Goal: Task Accomplishment & Management: Manage account settings

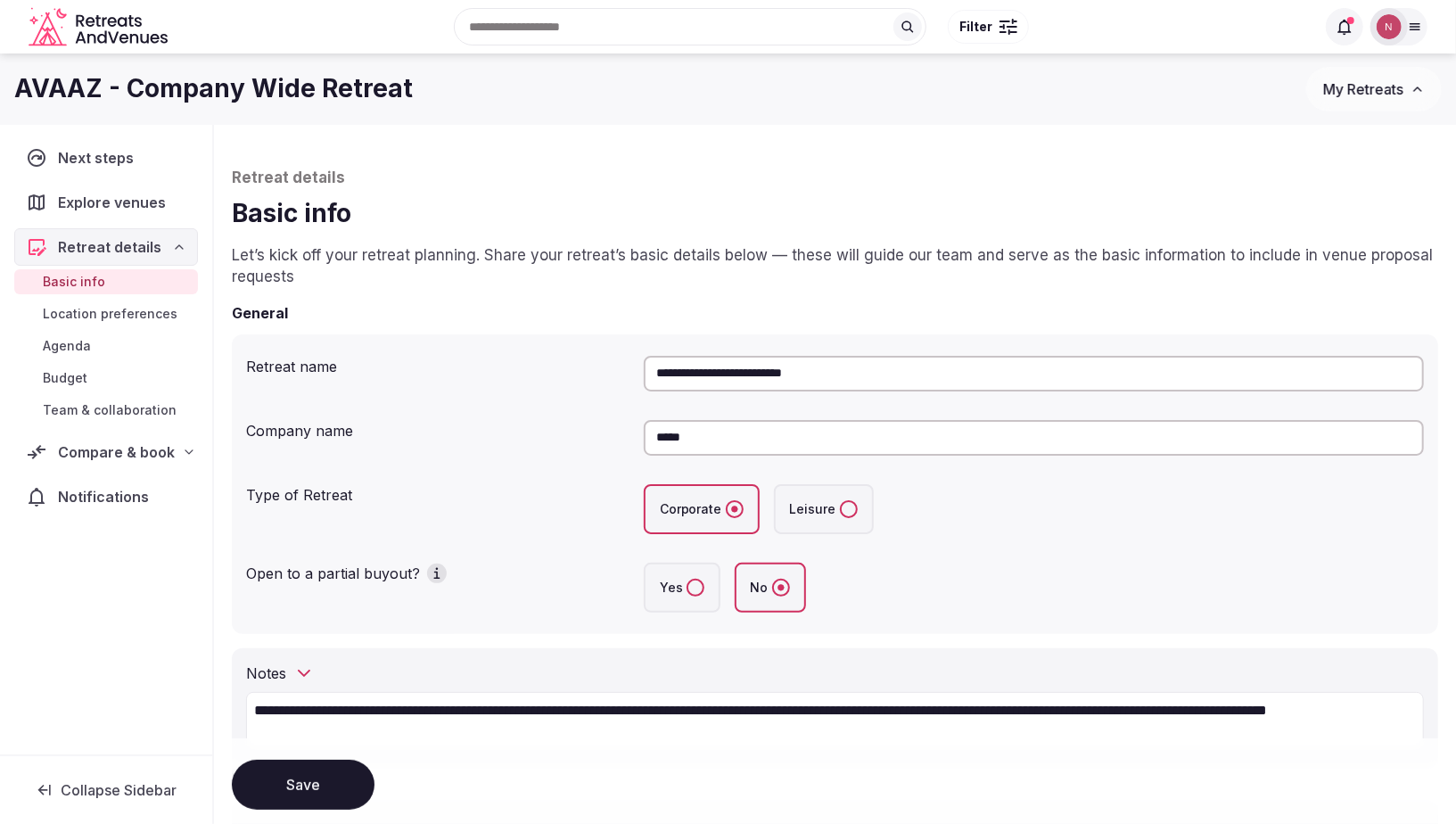
click at [1386, 24] on img at bounding box center [1388, 27] width 25 height 25
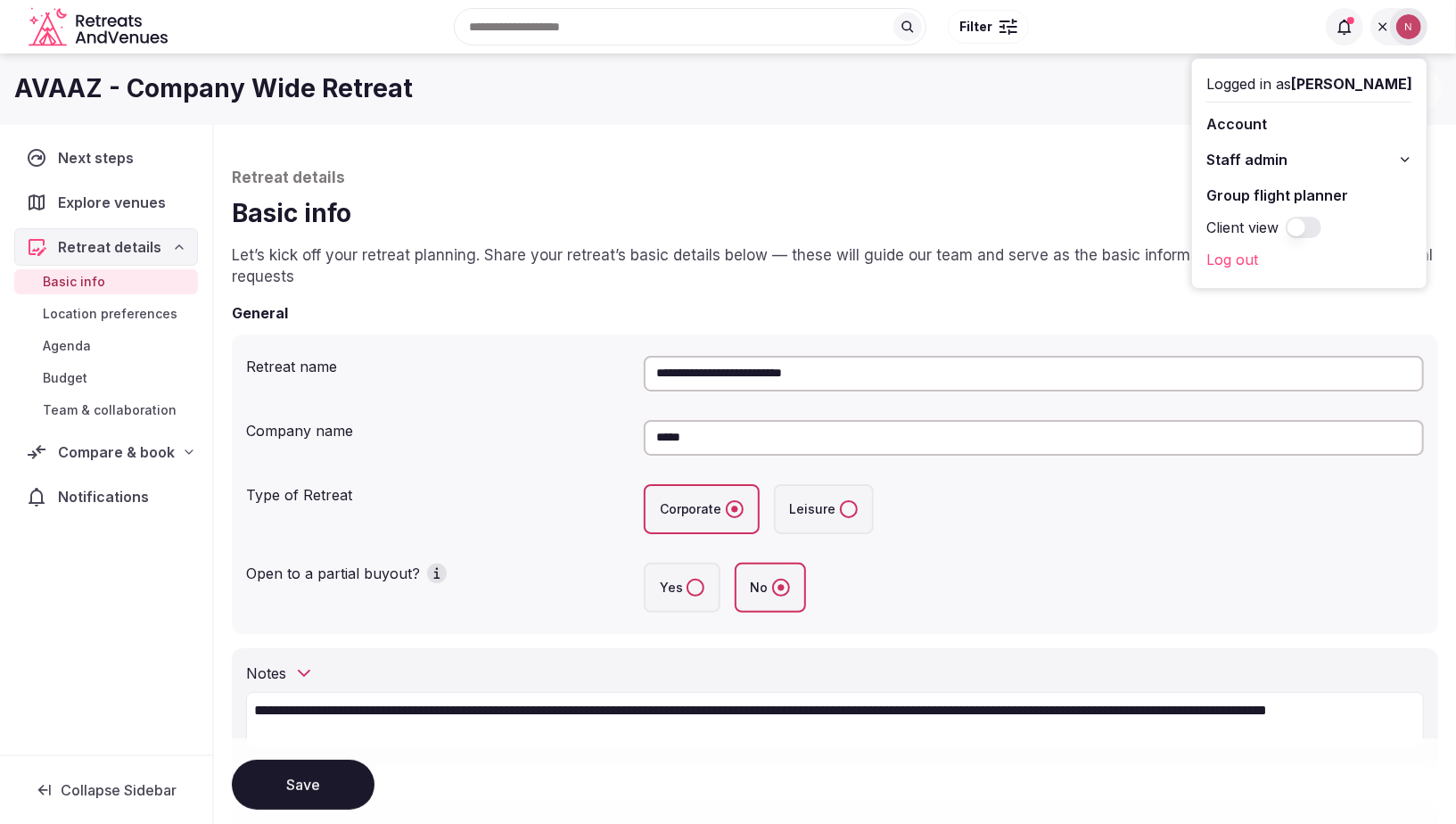
click at [1245, 158] on span "Staff admin" at bounding box center [1247, 159] width 81 height 21
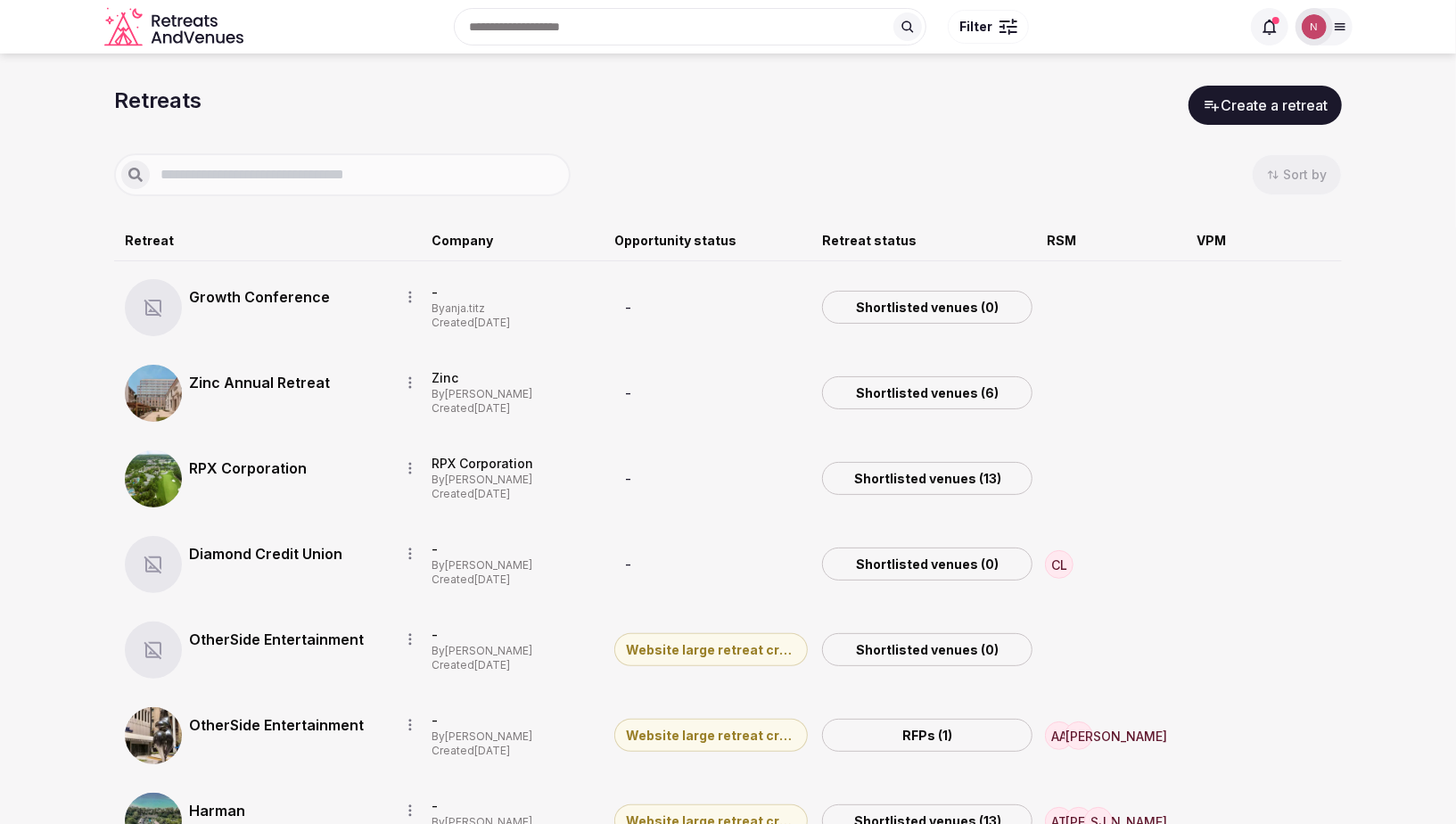
click at [276, 172] on input "text" at bounding box center [356, 175] width 413 height 21
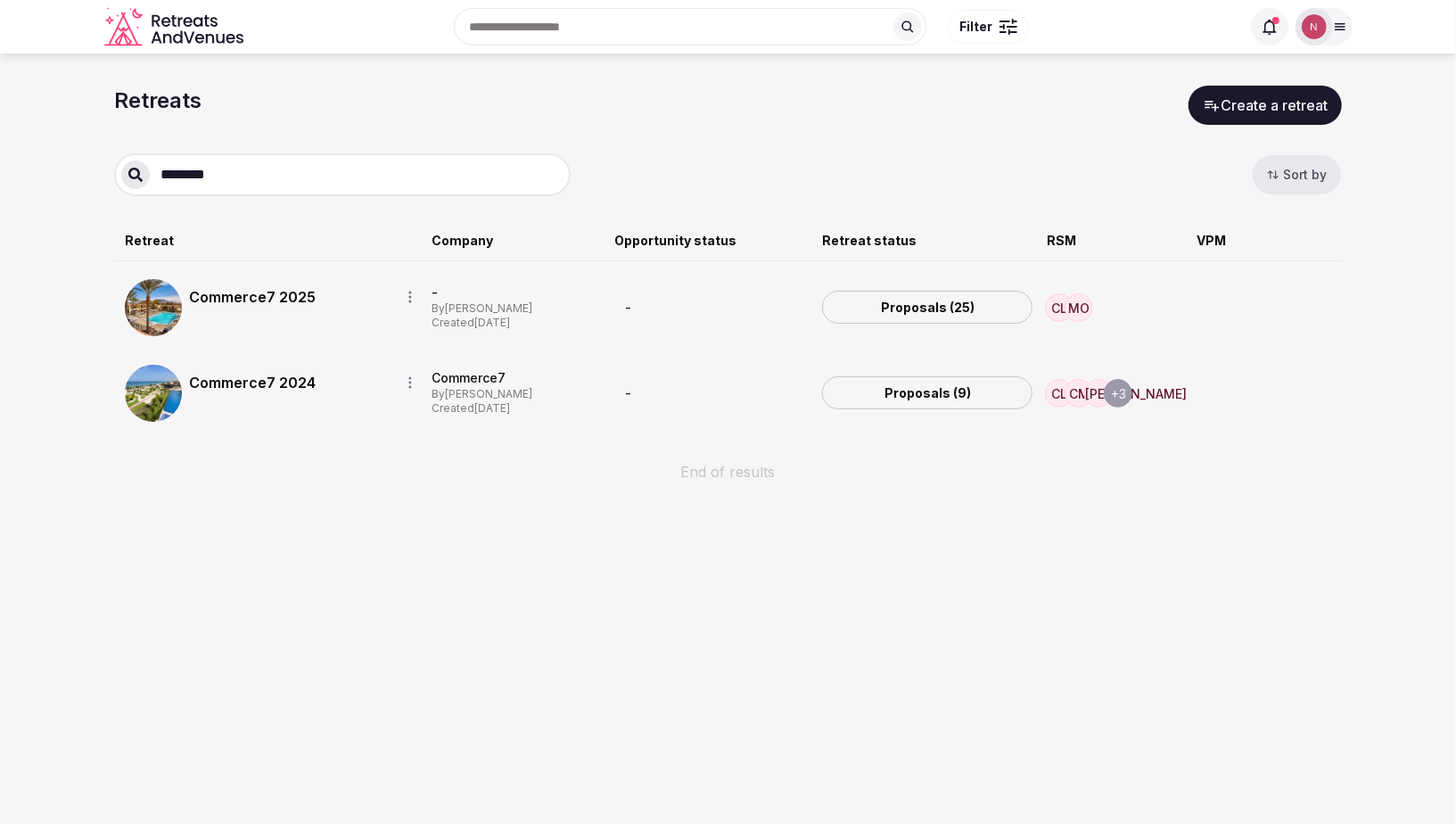
type input "********"
click at [269, 321] on div "Commerce7 2025" at bounding box center [275, 308] width 299 height 57
click at [310, 318] on div "Commerce7 2025" at bounding box center [275, 308] width 299 height 57
click at [242, 291] on link "Commerce7 2025" at bounding box center [287, 296] width 196 height 21
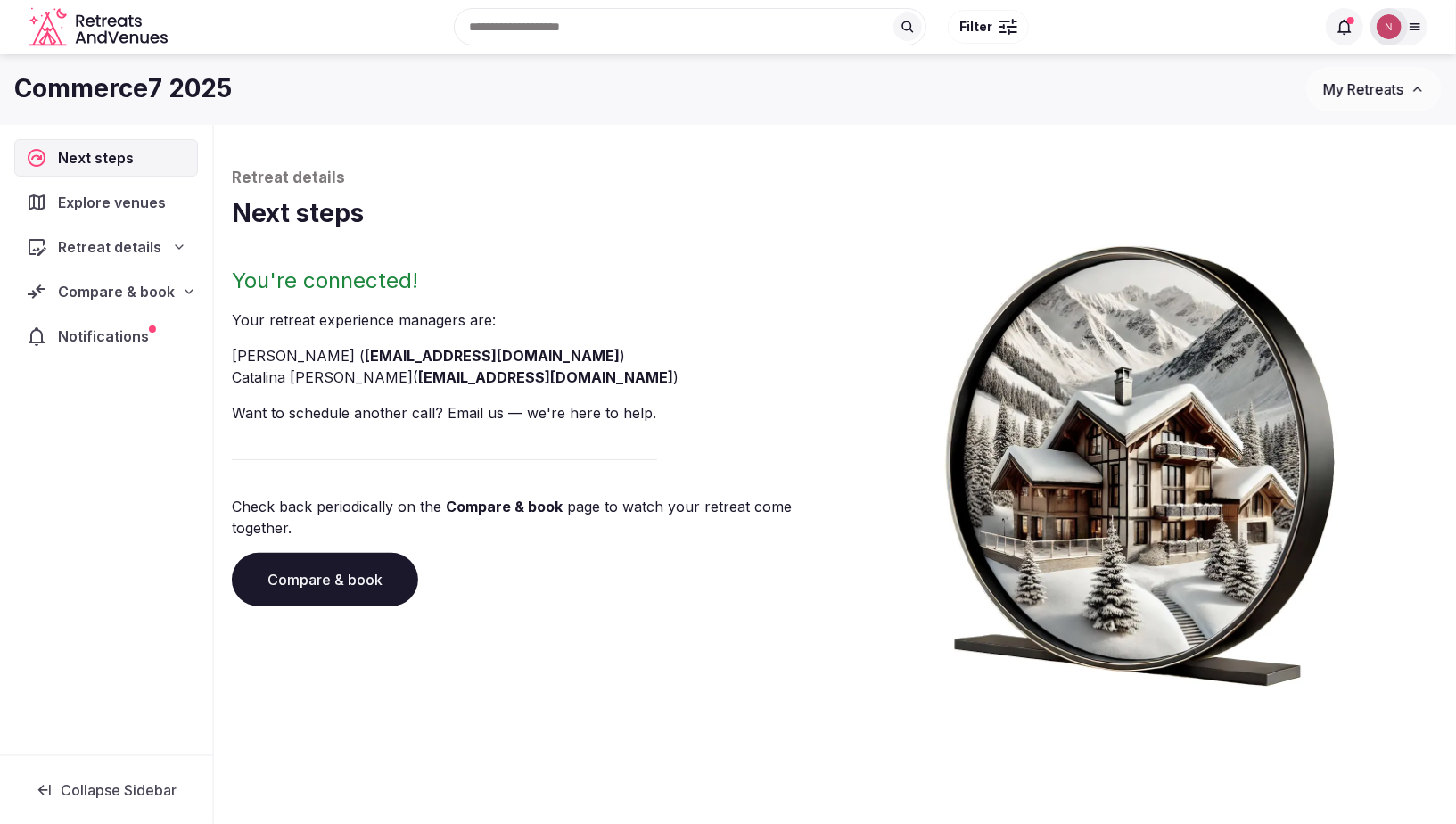
click at [101, 286] on span "Compare & book" at bounding box center [116, 291] width 117 height 21
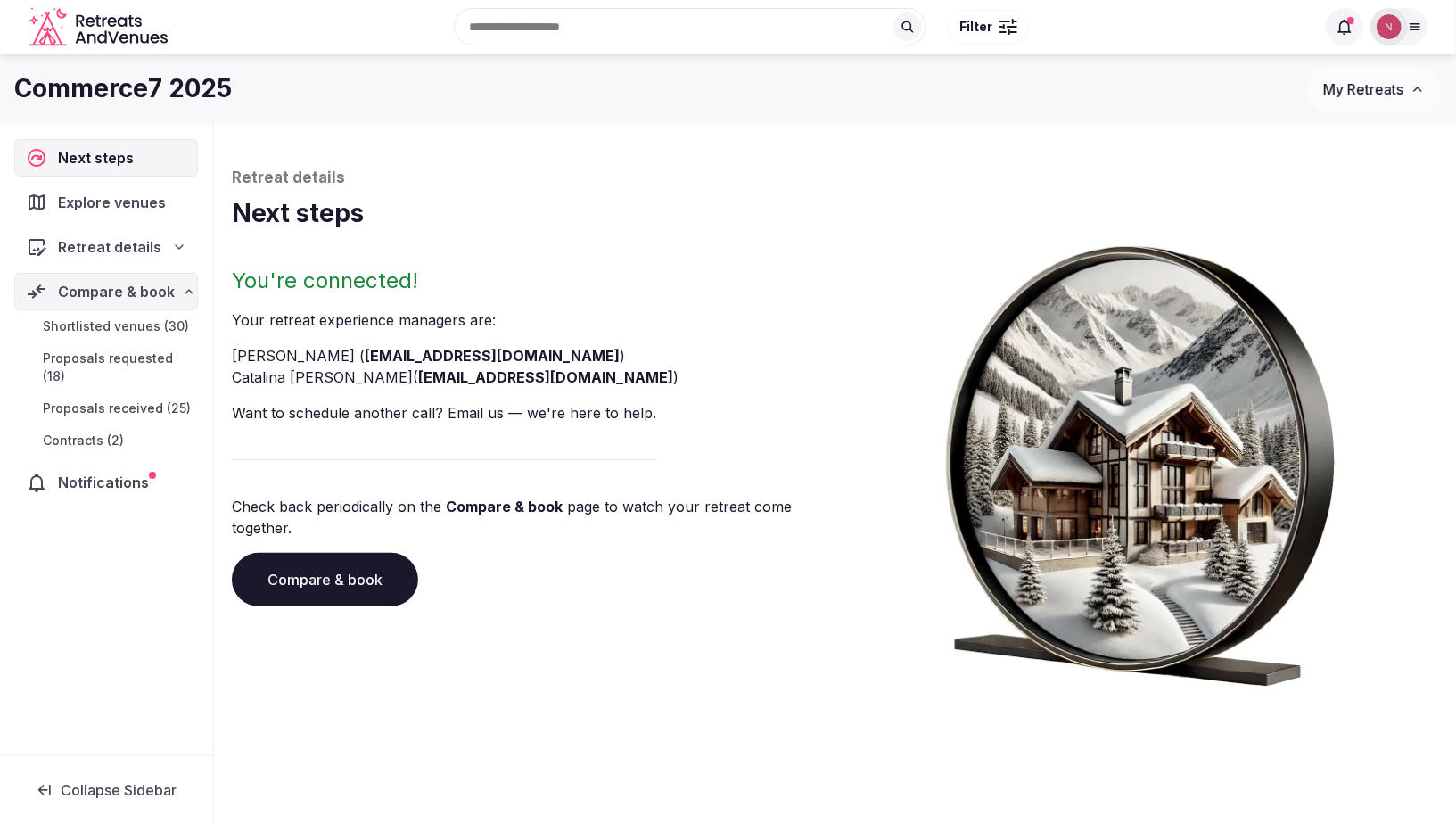
click at [104, 412] on span "Proposals received (25)" at bounding box center [117, 408] width 148 height 17
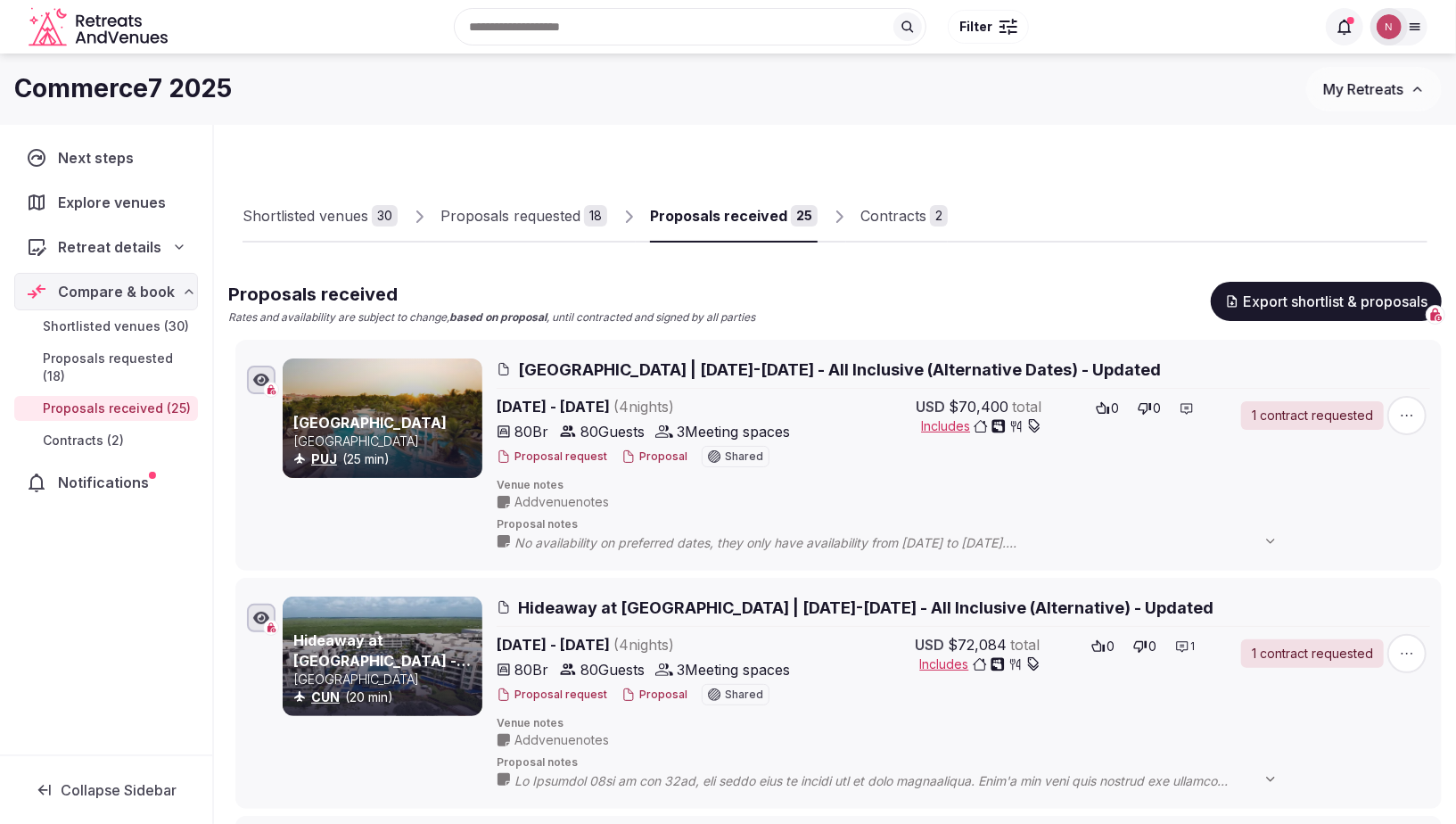
click at [882, 210] on div "Contracts" at bounding box center [893, 215] width 66 height 21
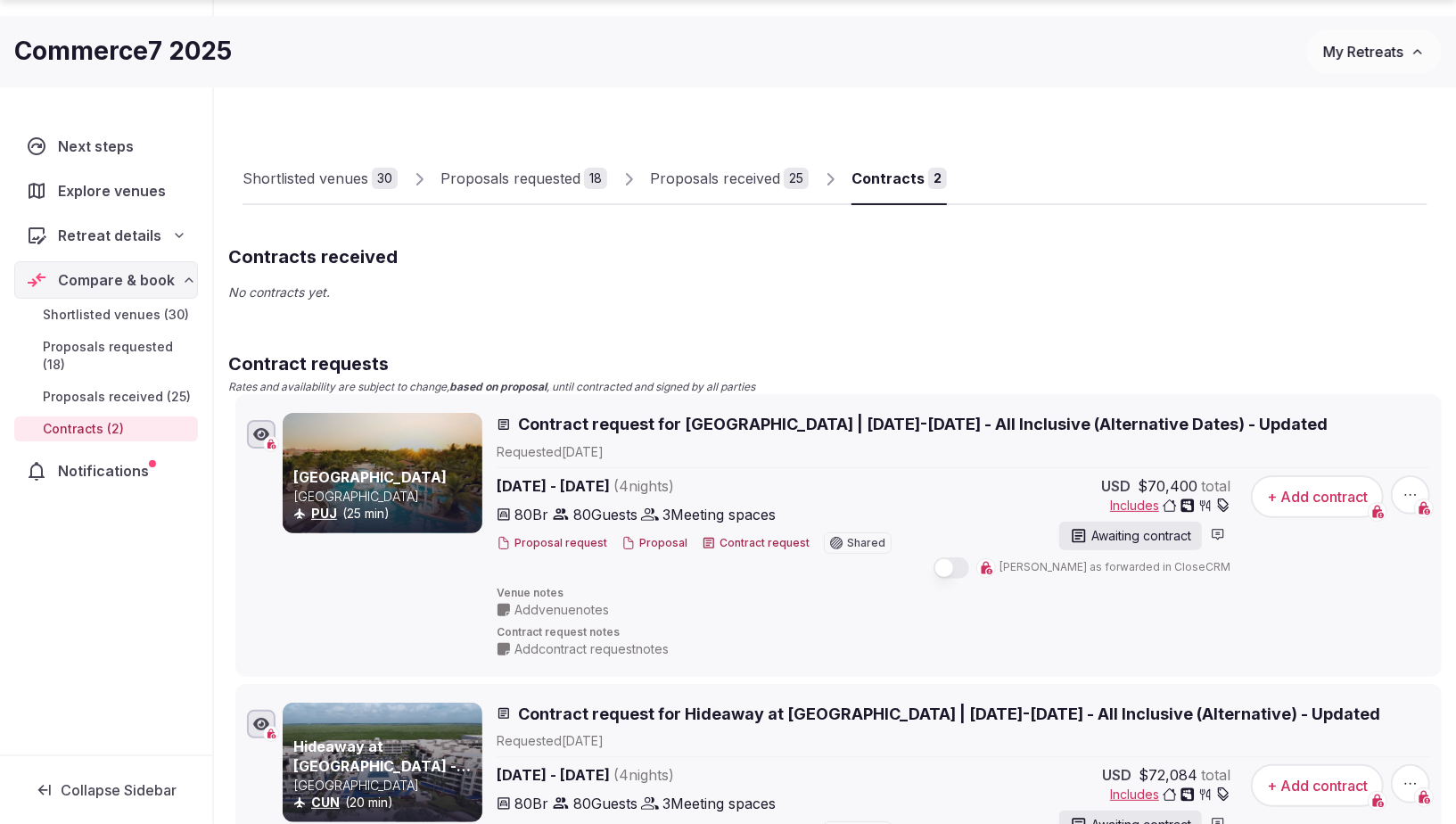
scroll to position [268, 0]
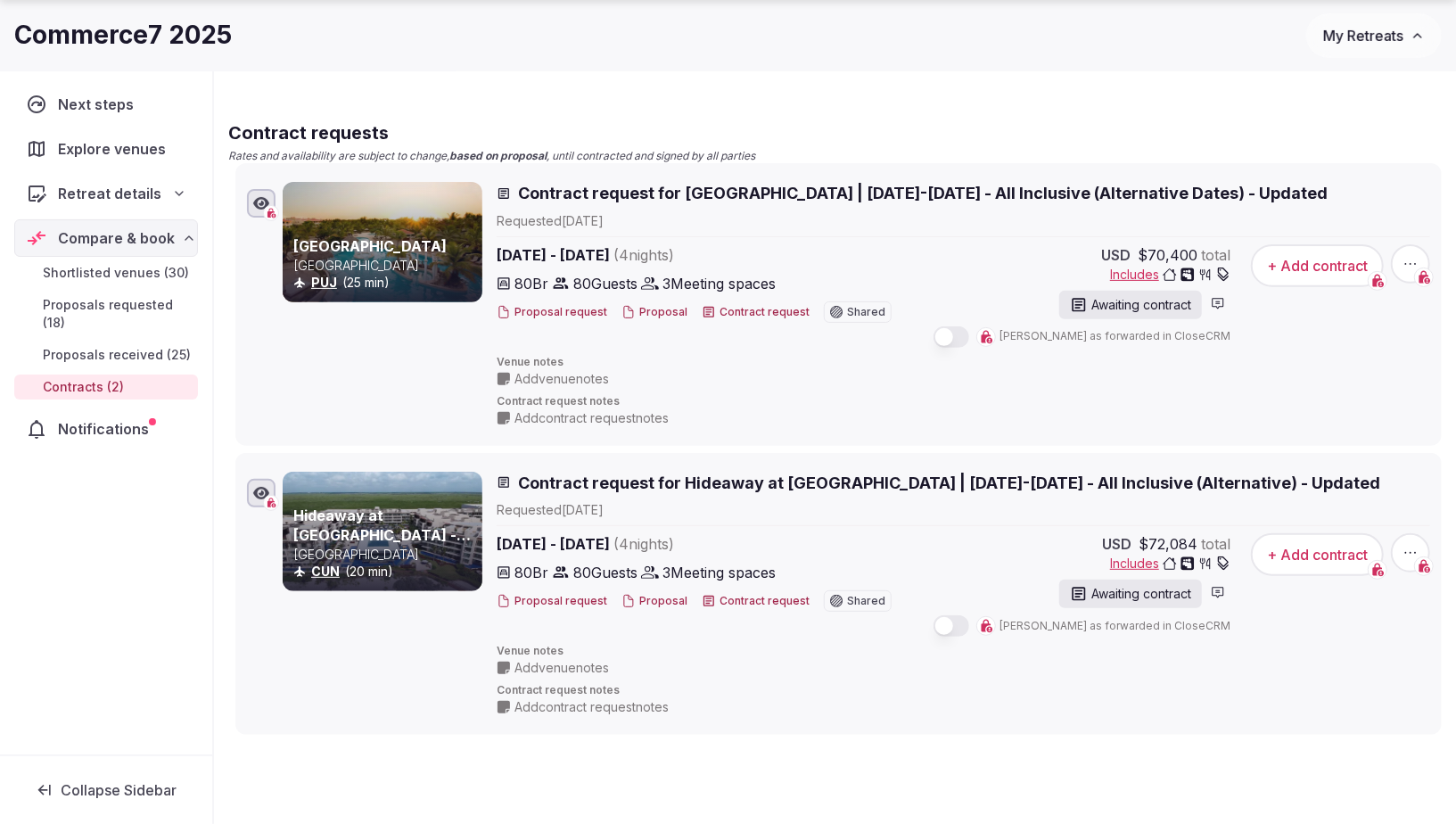
click at [692, 478] on span "Contract request for Hideaway at [GEOGRAPHIC_DATA] | [DATE]-[DATE] - All Inclus…" at bounding box center [949, 482] width 862 height 22
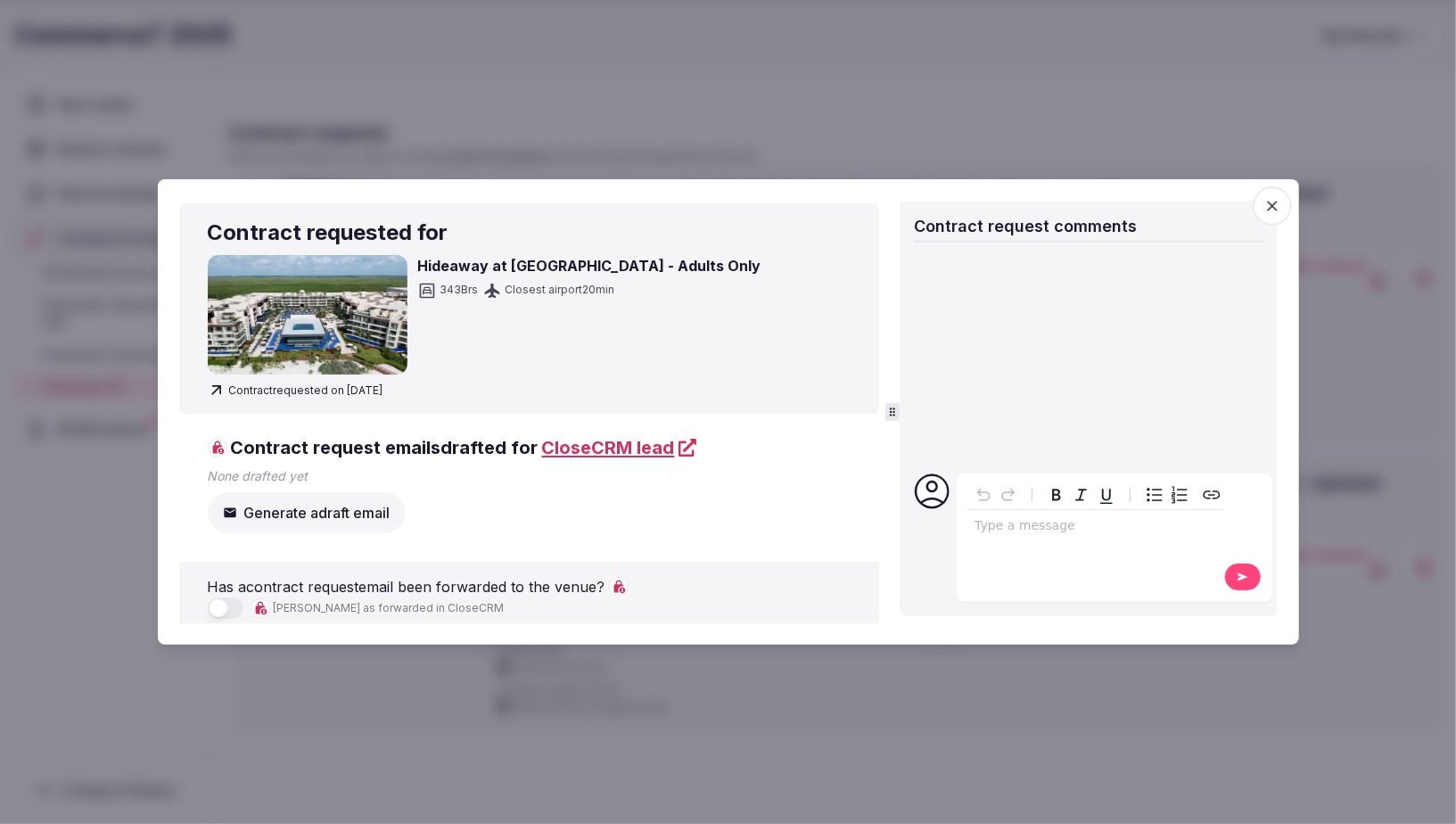
scroll to position [6, 0]
click at [1273, 204] on icon "button" at bounding box center [1272, 206] width 11 height 11
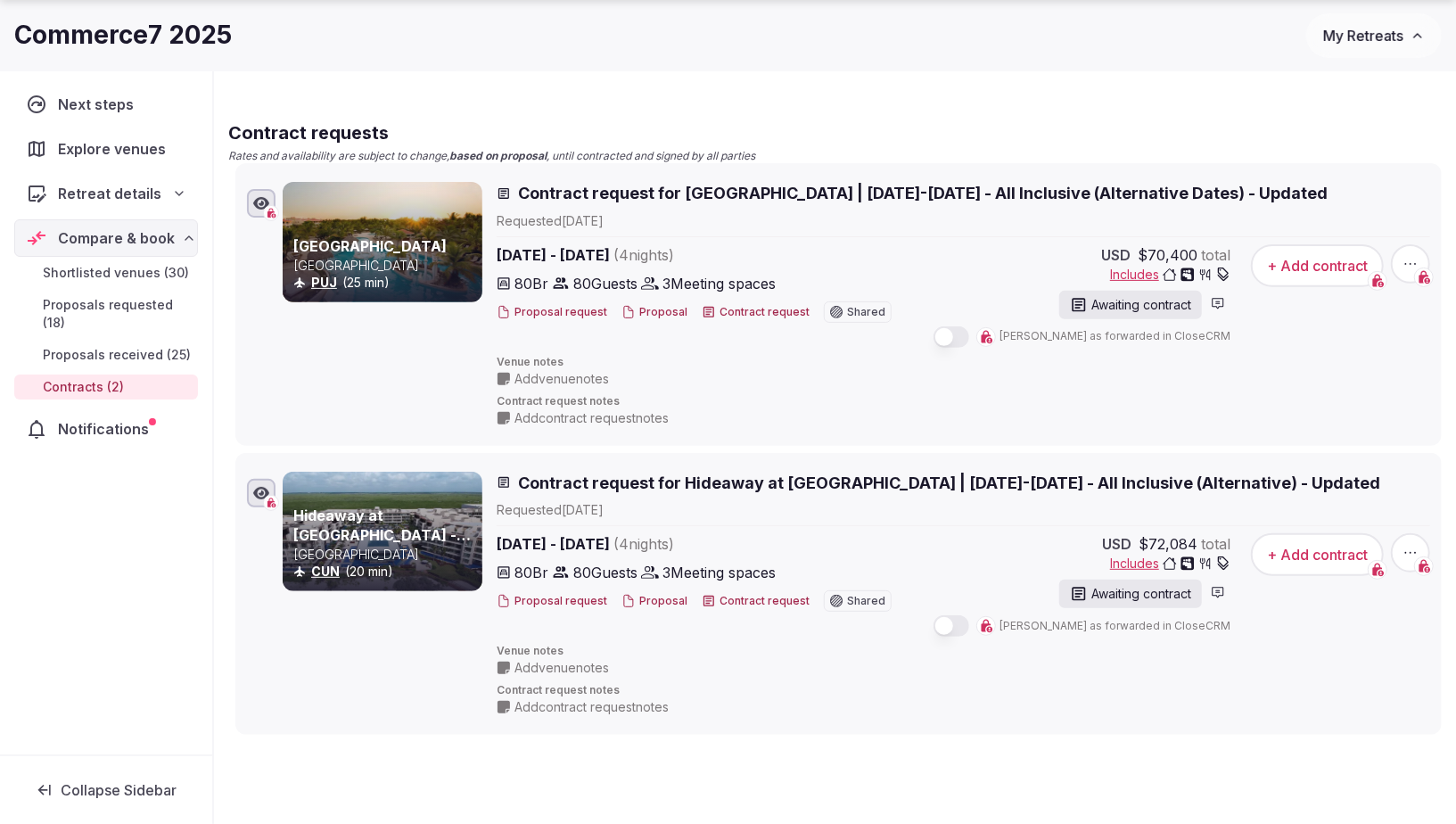
click at [749, 196] on span "Contract request for [GEOGRAPHIC_DATA] | [DATE]-[DATE] - All Inclusive (Alterna…" at bounding box center [922, 193] width 809 height 22
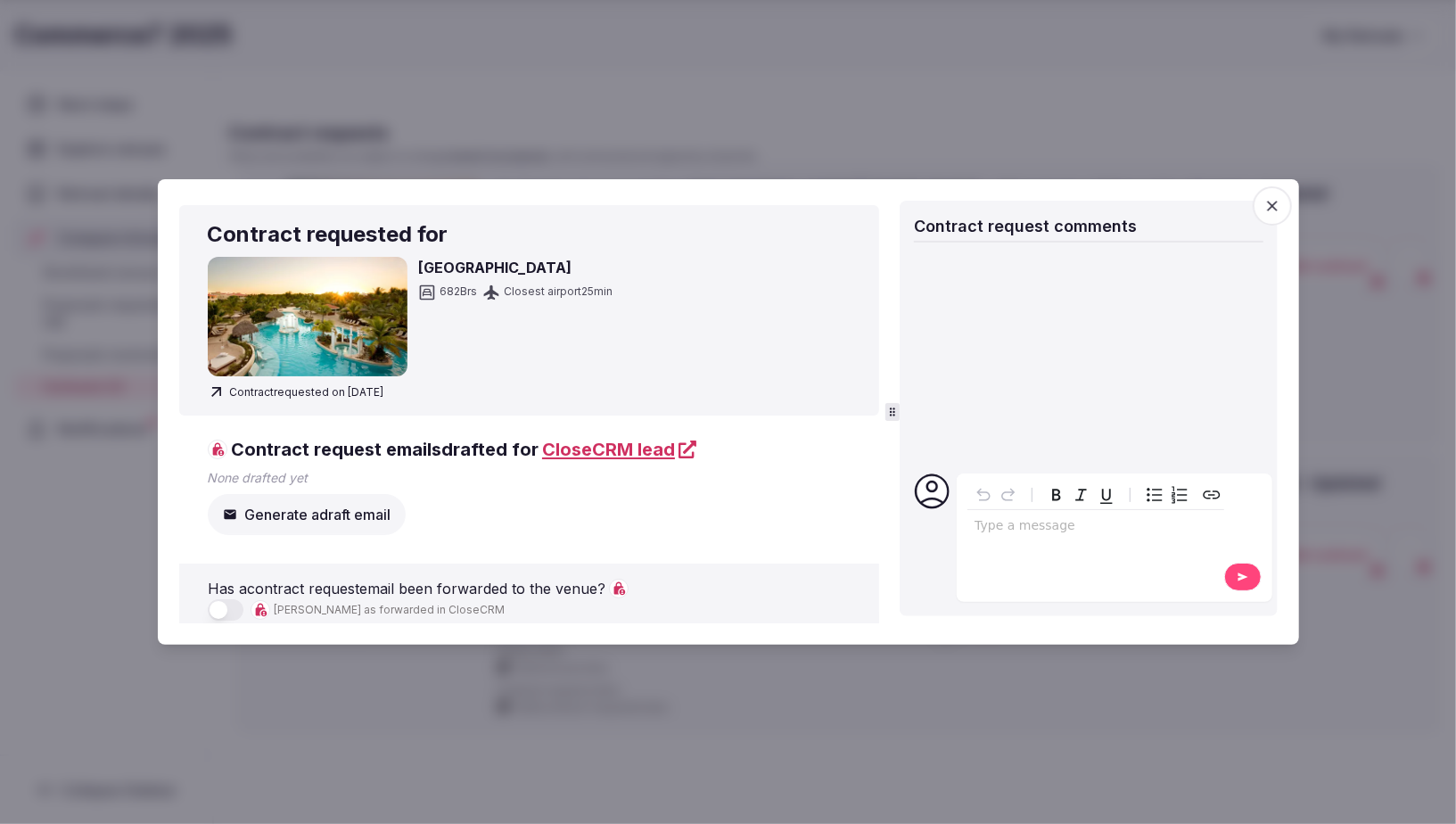
scroll to position [4, 0]
click at [1281, 202] on span "button" at bounding box center [1271, 206] width 40 height 40
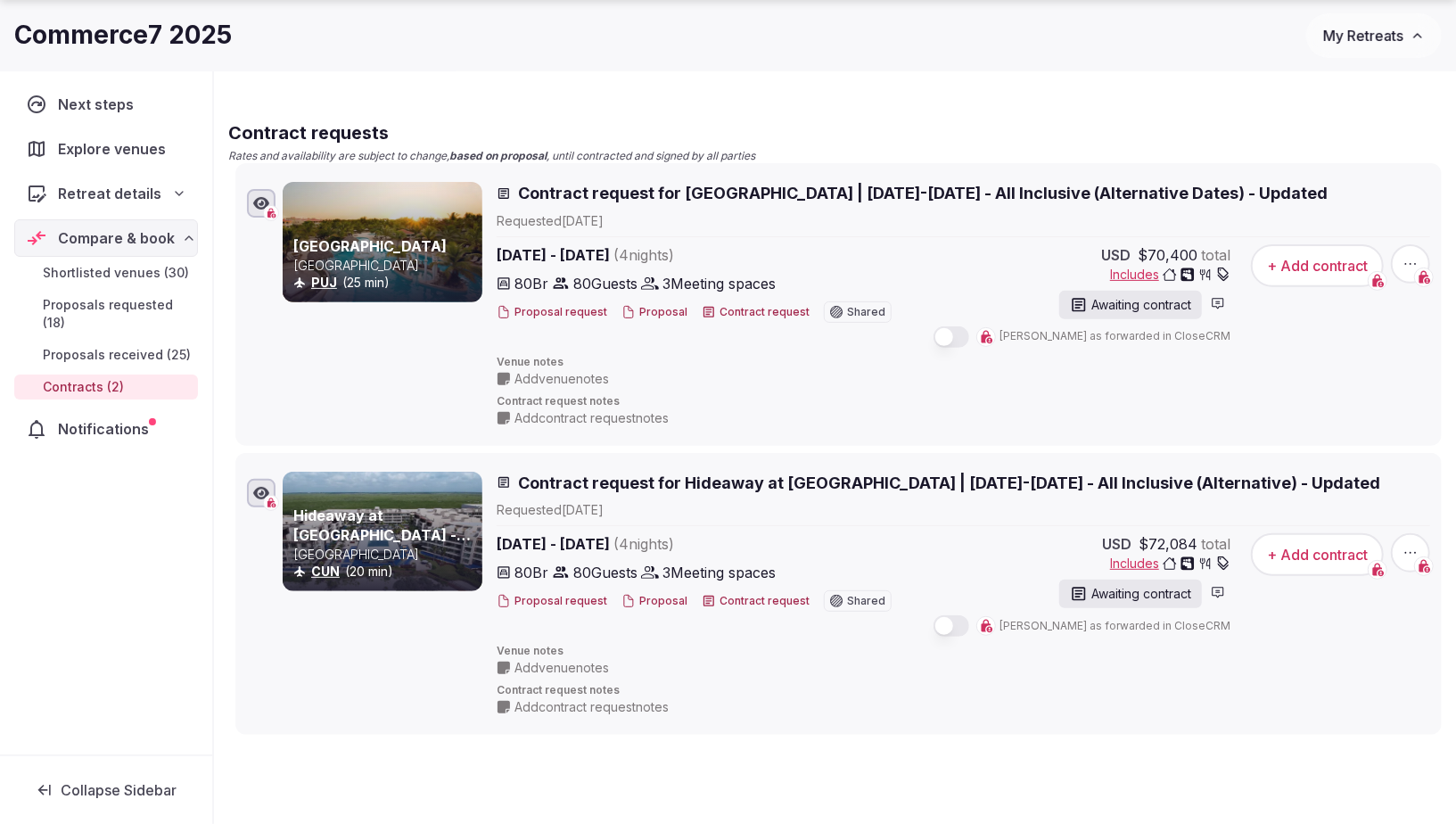
click at [646, 313] on button "Proposal" at bounding box center [654, 312] width 66 height 15
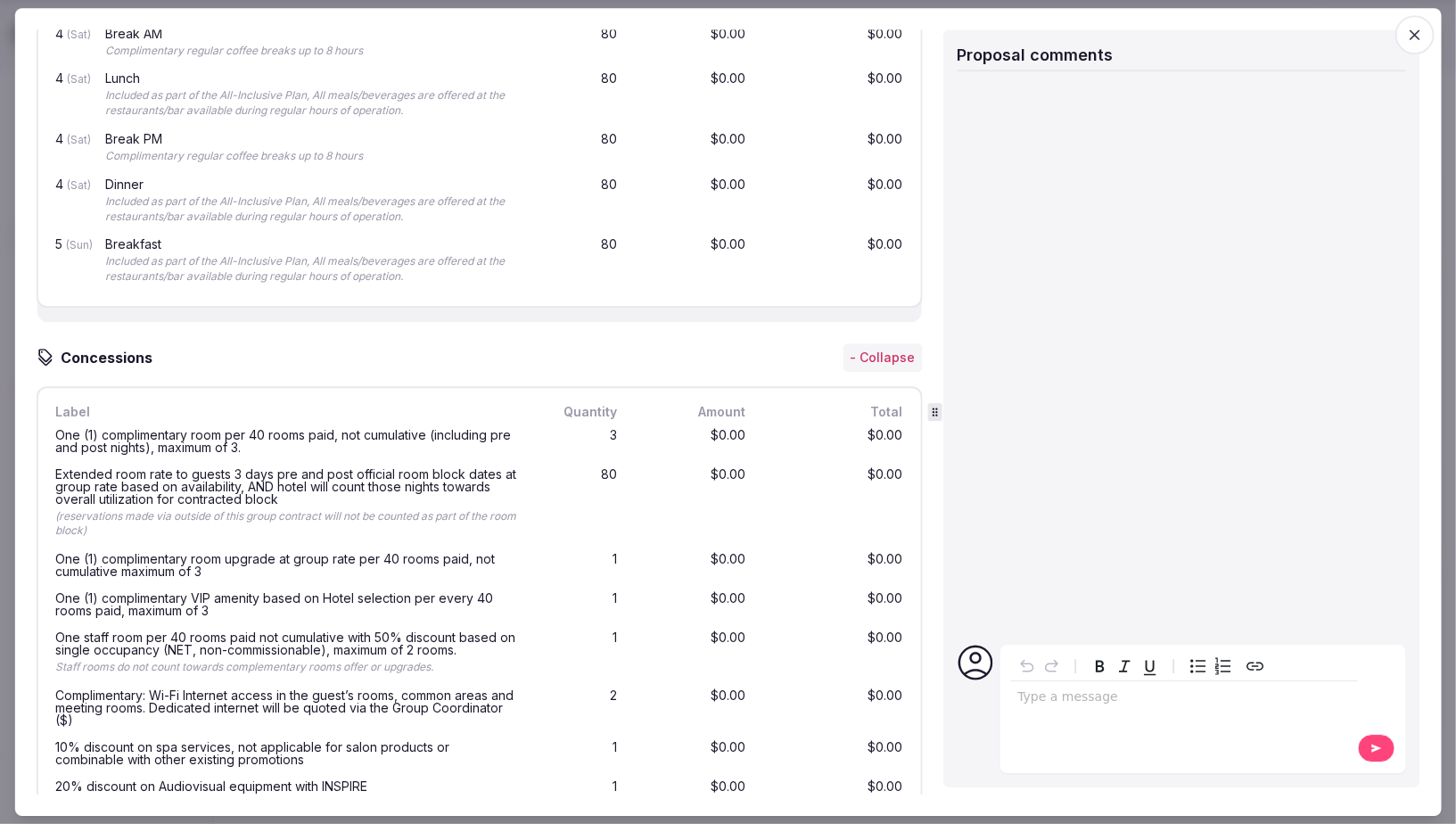
scroll to position [3021, 0]
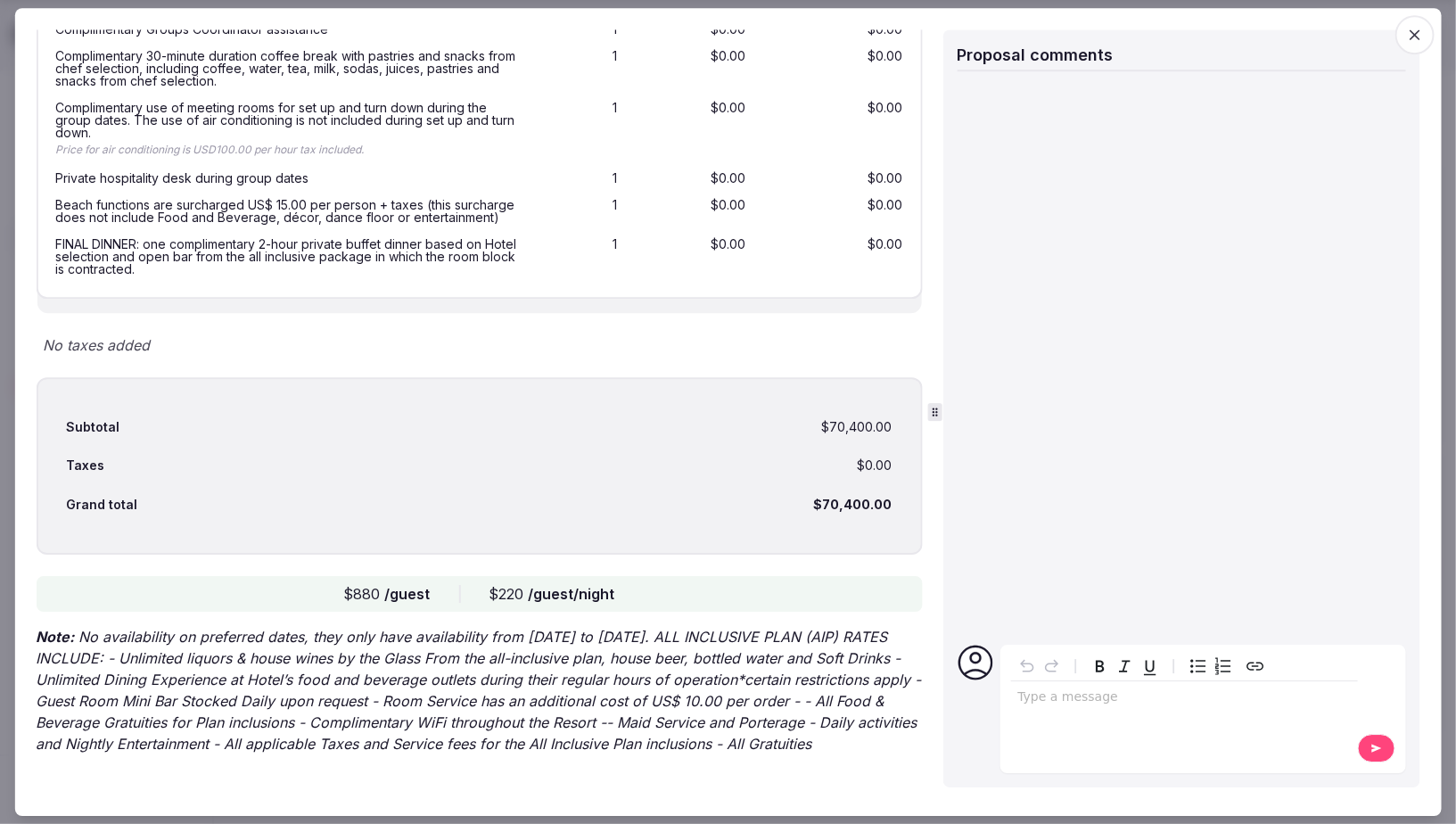
click at [1414, 31] on icon "button" at bounding box center [1414, 34] width 17 height 17
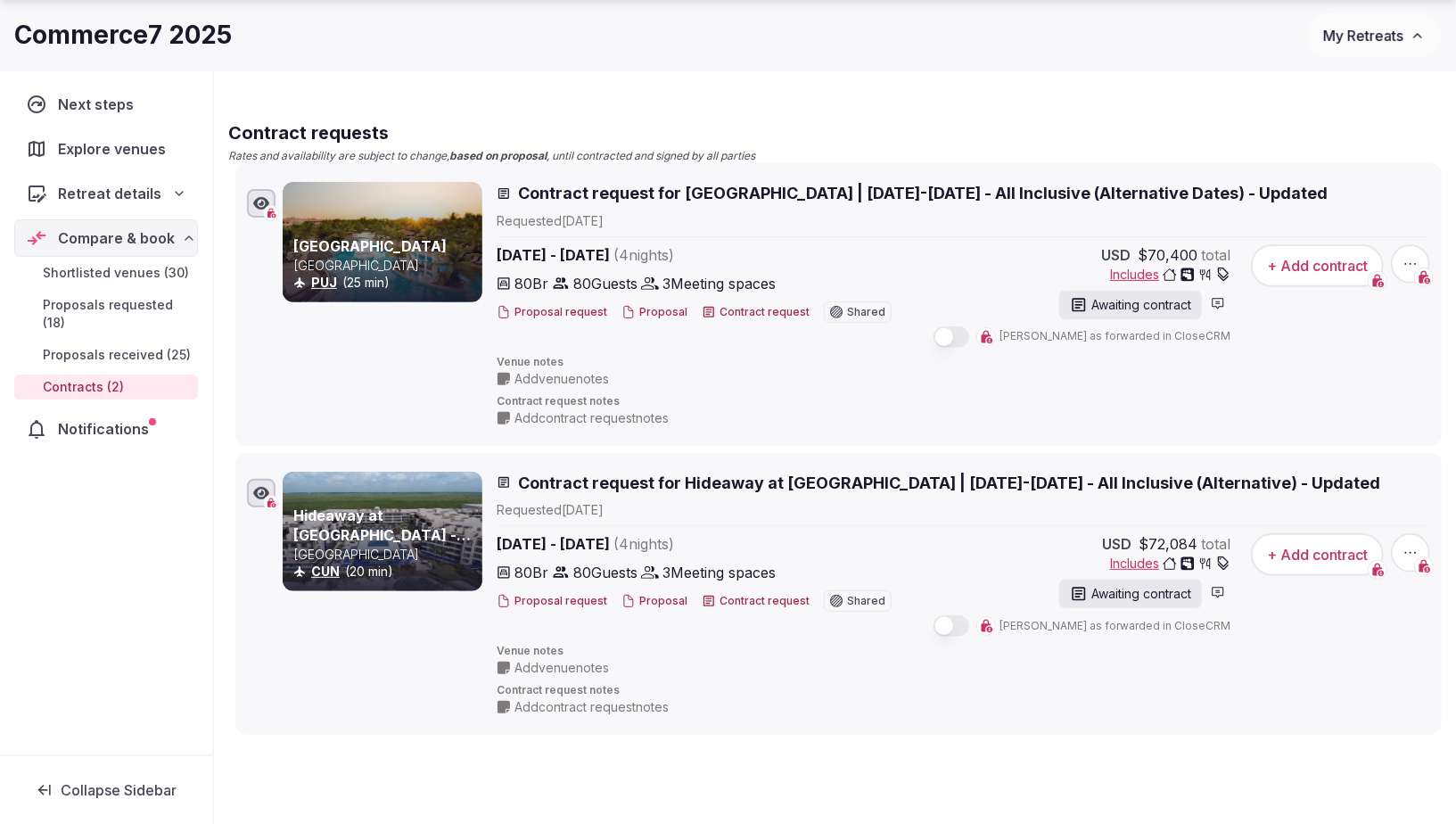
click at [650, 476] on span "Contract request for Hideaway at [GEOGRAPHIC_DATA] | [DATE]-[DATE] - All Inclus…" at bounding box center [949, 482] width 862 height 22
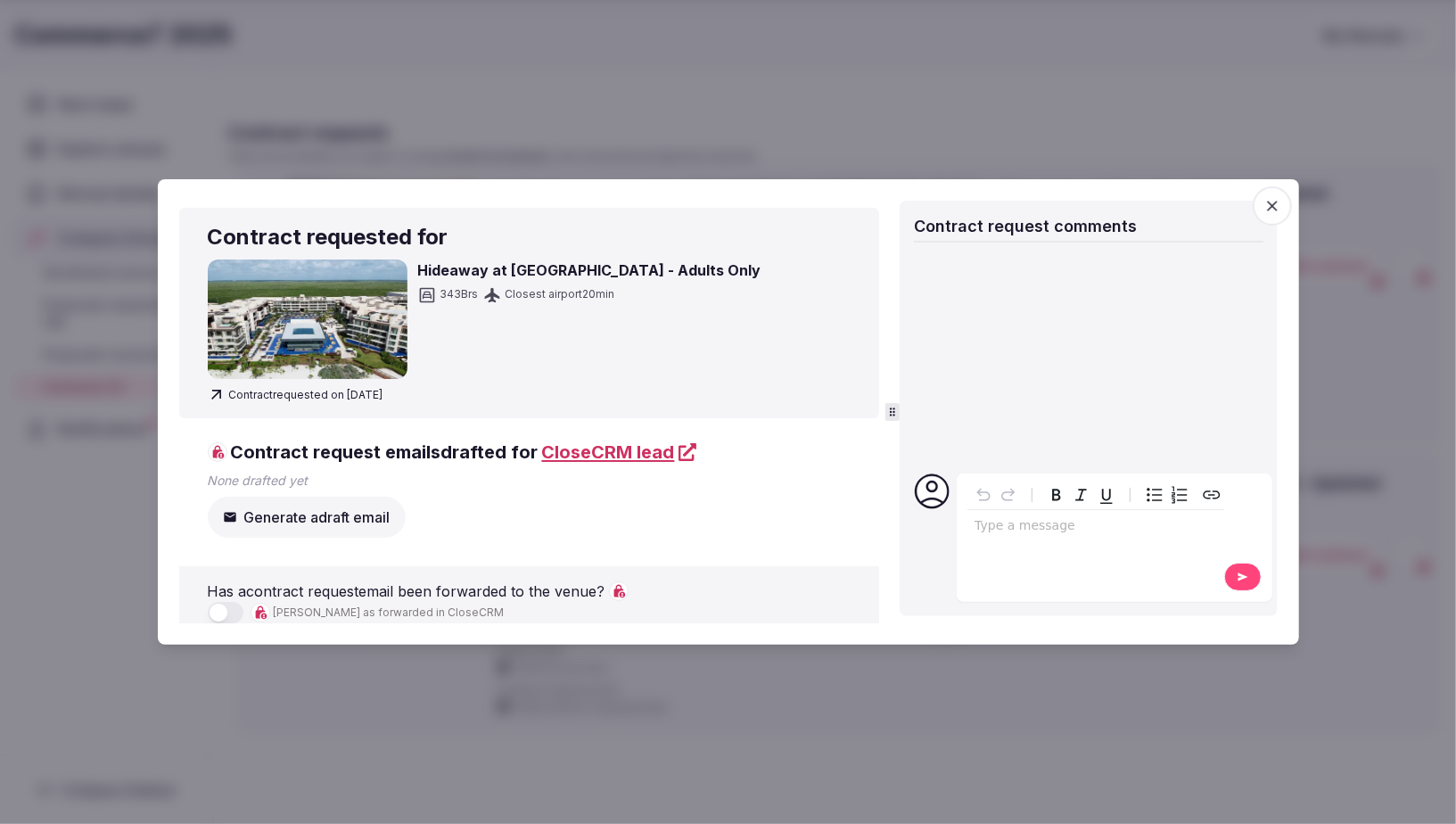
click at [1278, 196] on span "button" at bounding box center [1271, 206] width 40 height 40
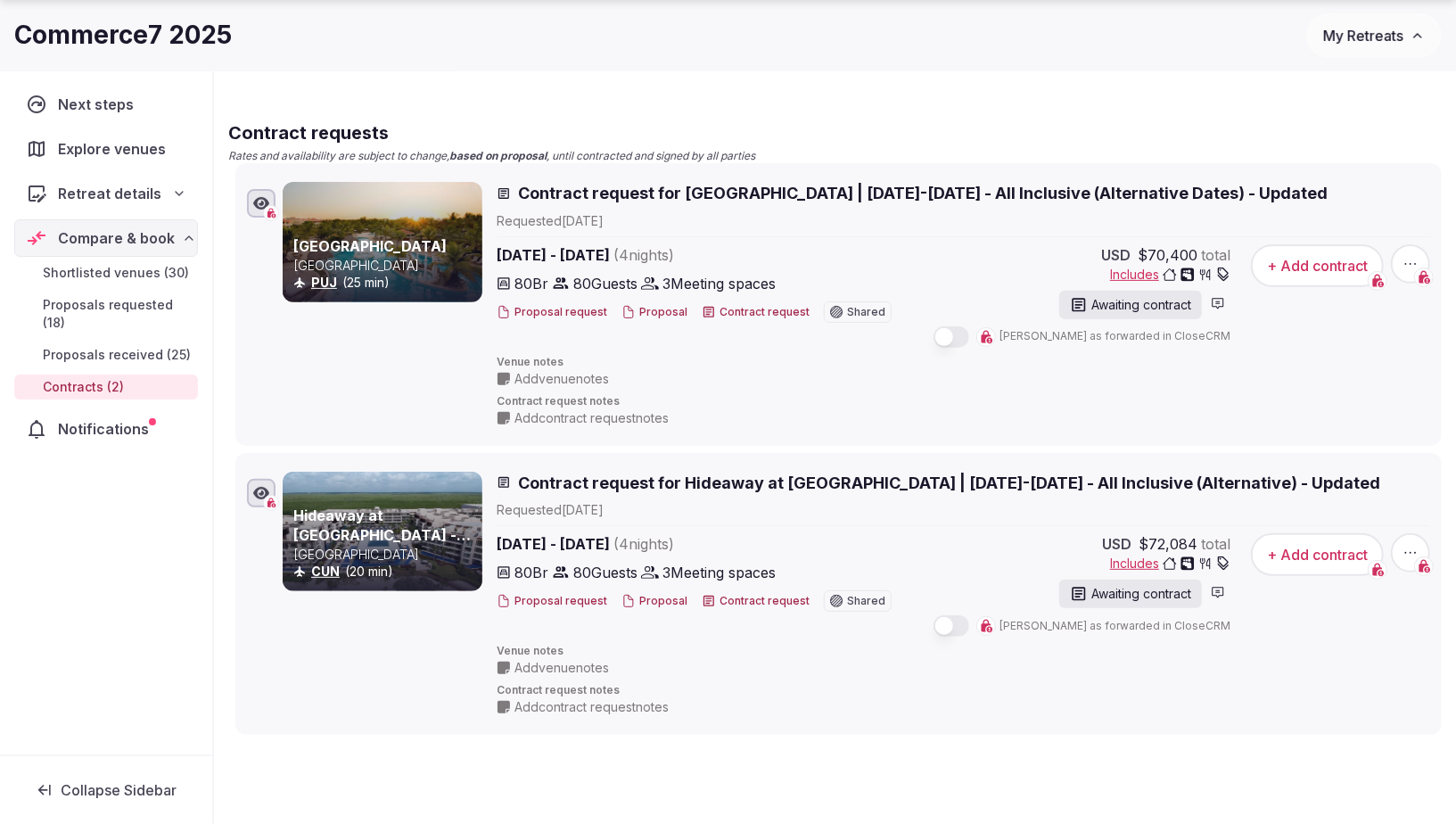
click at [654, 598] on button "Proposal" at bounding box center [654, 601] width 66 height 15
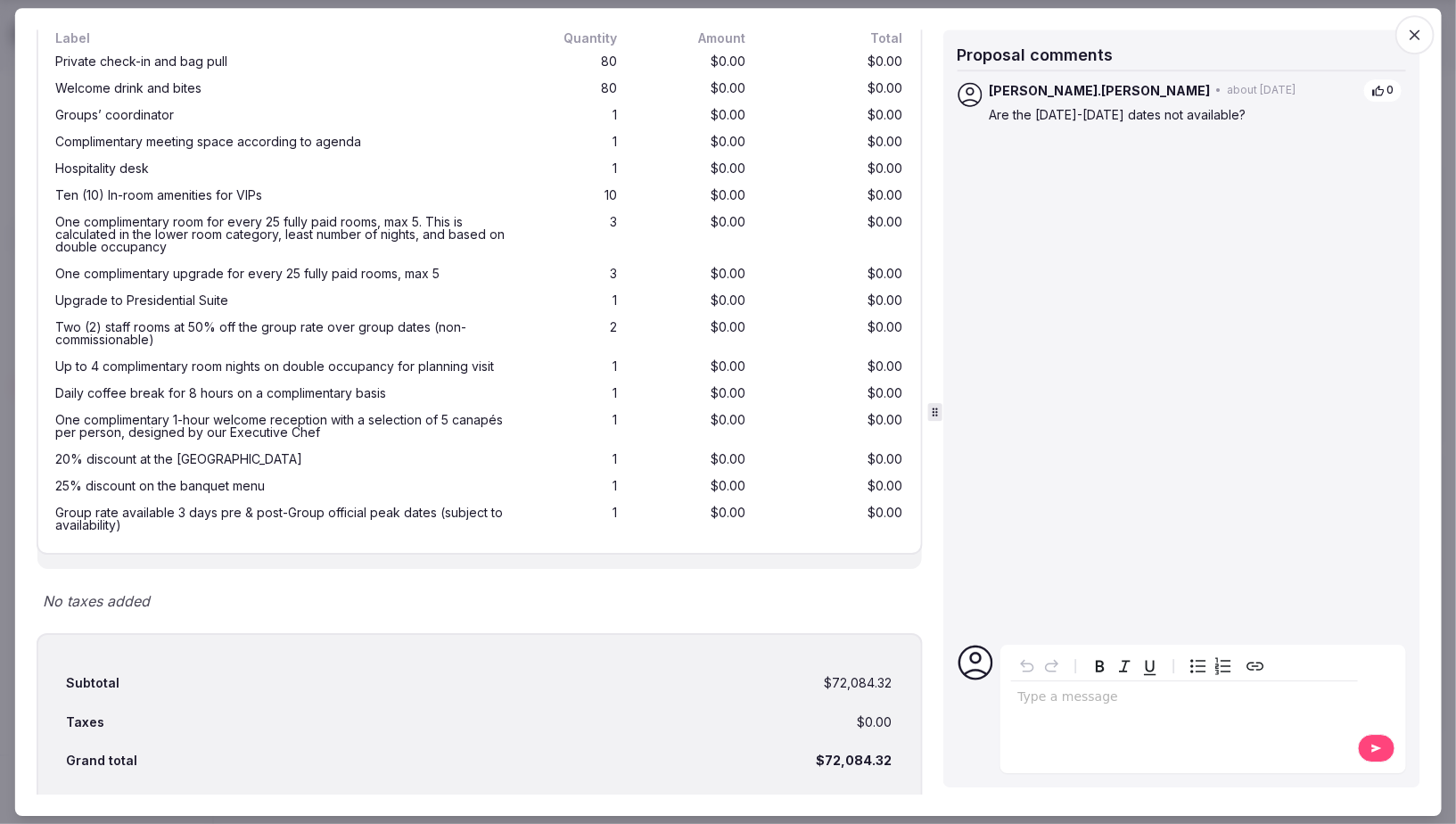
scroll to position [3151, 0]
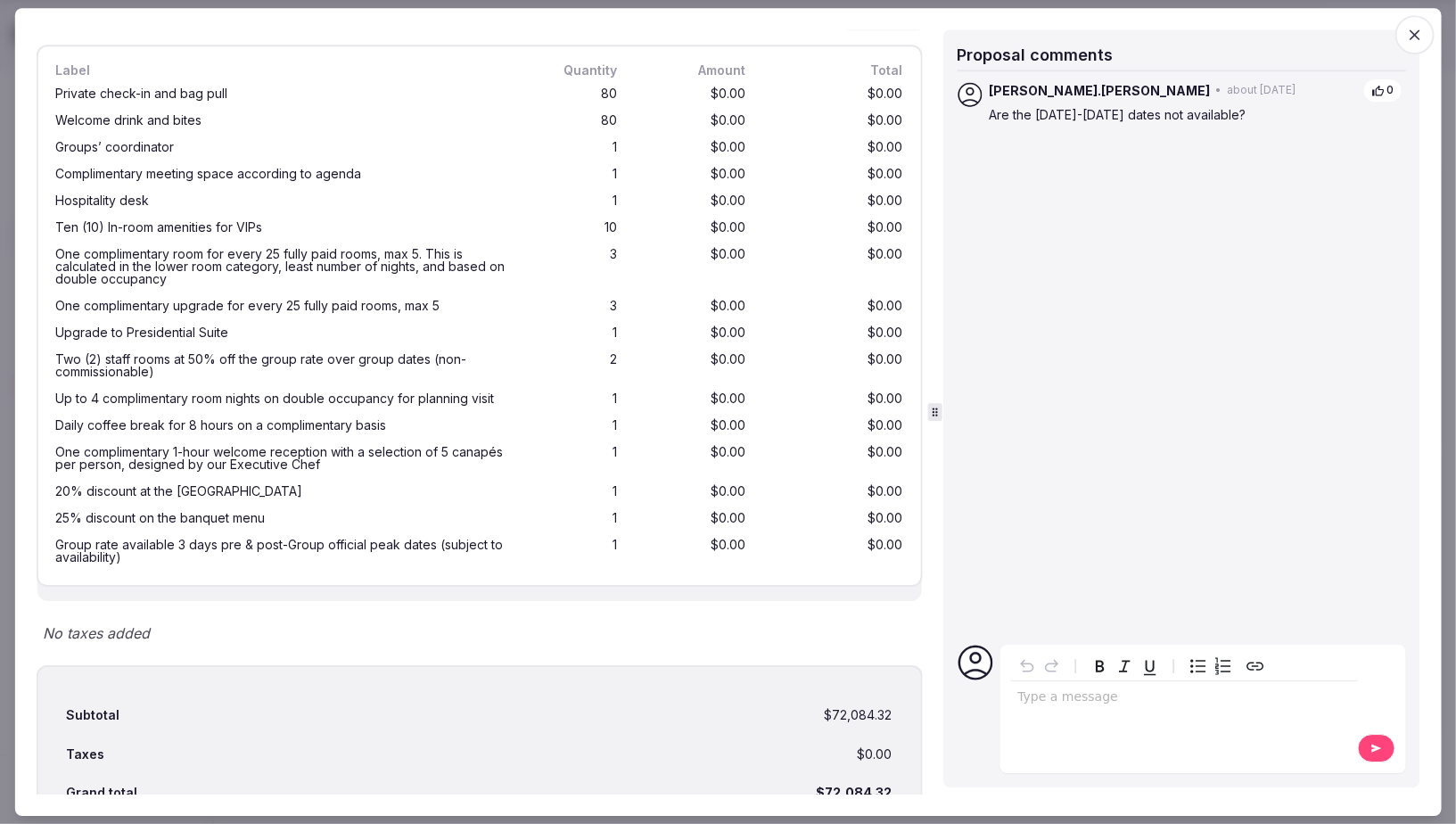
click at [1416, 27] on icon "button" at bounding box center [1414, 34] width 17 height 17
